Goal: Task Accomplishment & Management: Manage account settings

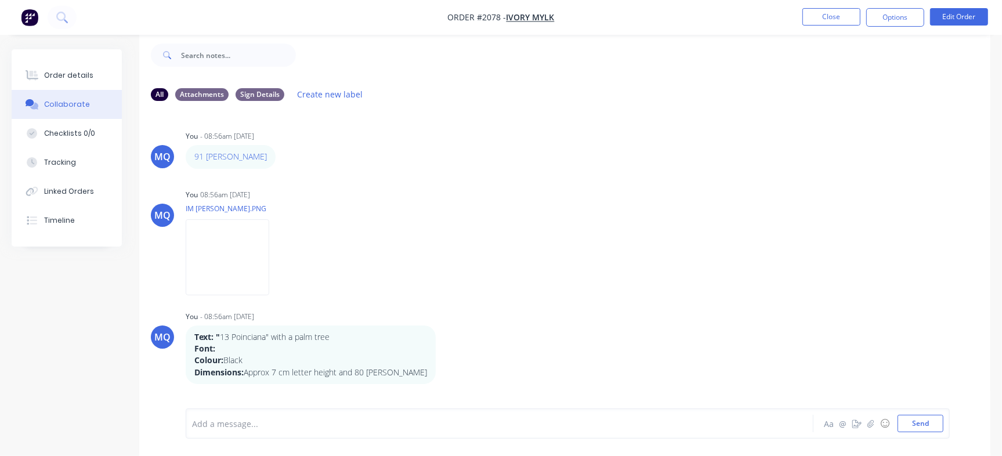
scroll to position [183, 0]
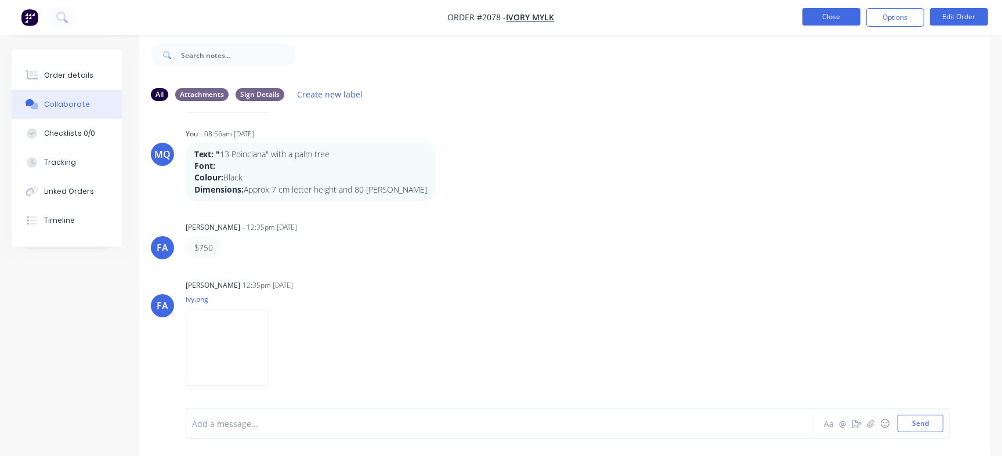
click at [826, 14] on button "Close" at bounding box center [831, 16] width 58 height 17
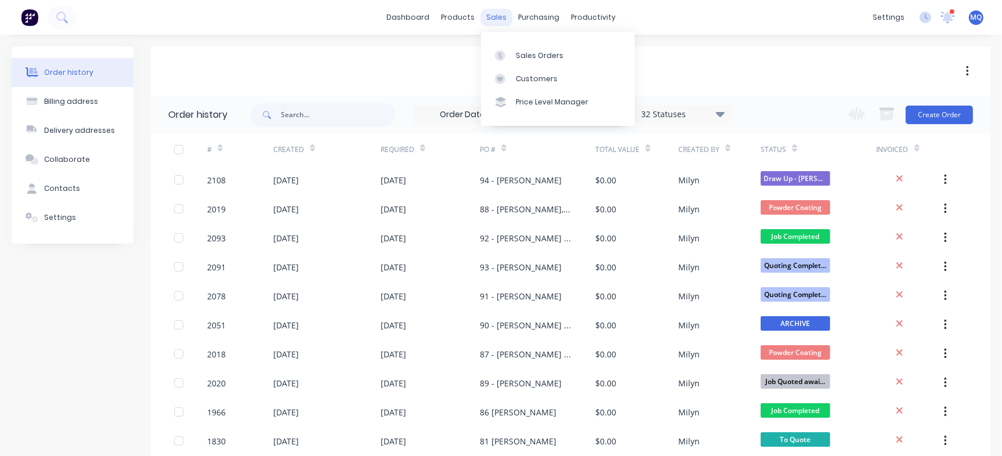
click at [491, 17] on div "sales" at bounding box center [496, 17] width 32 height 17
click at [502, 60] on icon at bounding box center [500, 55] width 10 height 10
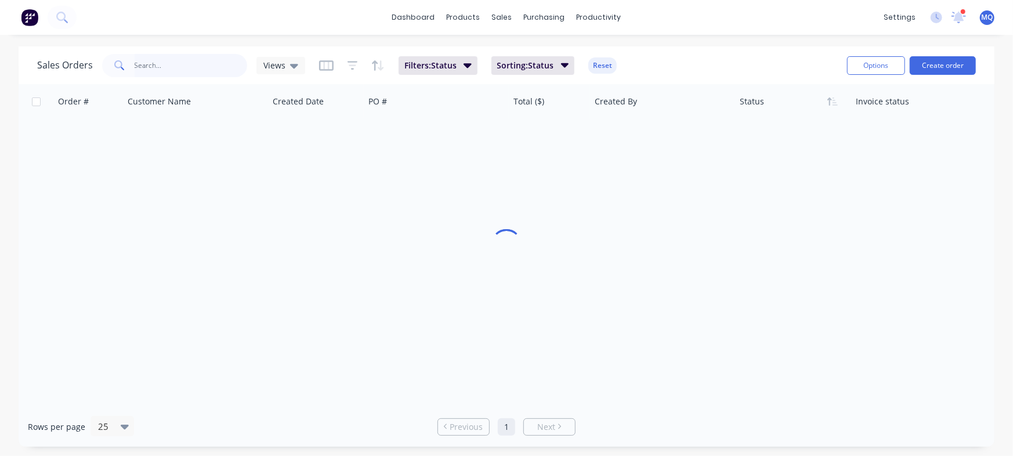
click at [200, 76] on input "text" at bounding box center [191, 65] width 113 height 23
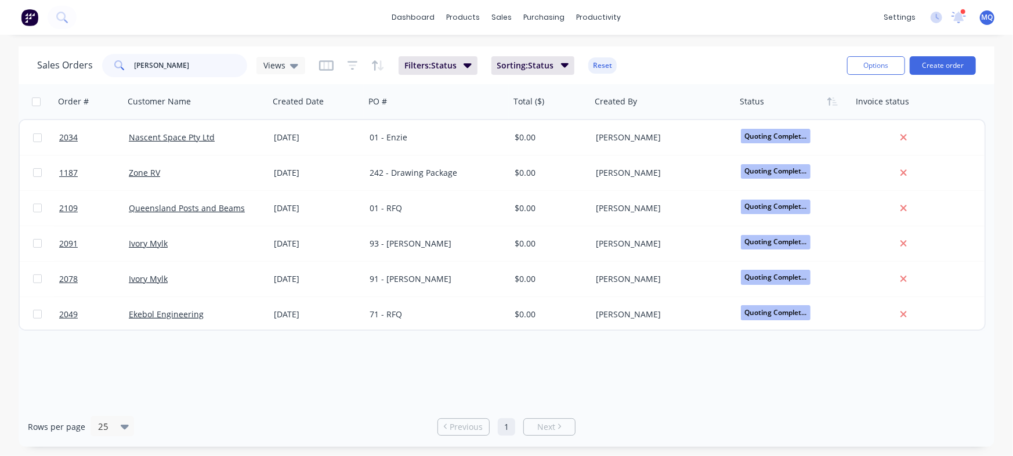
type input "[PERSON_NAME]"
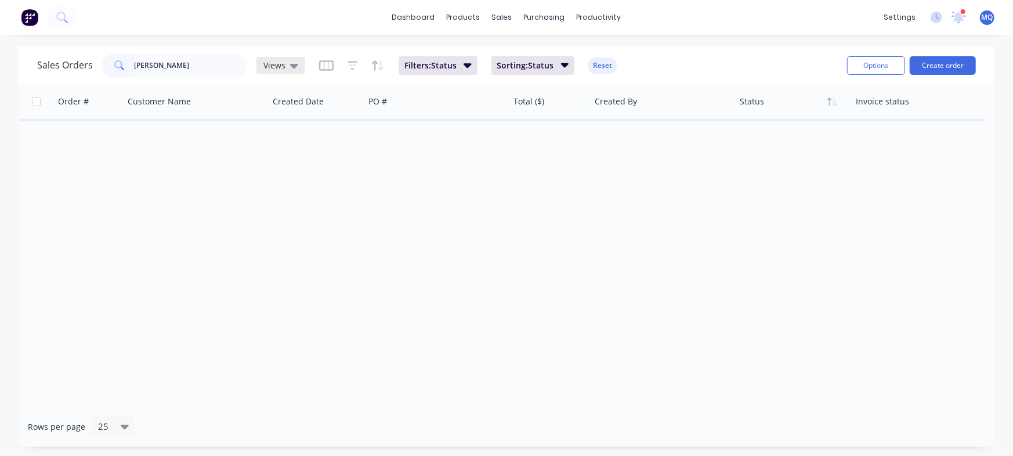
click at [284, 67] on div "Views" at bounding box center [280, 65] width 35 height 10
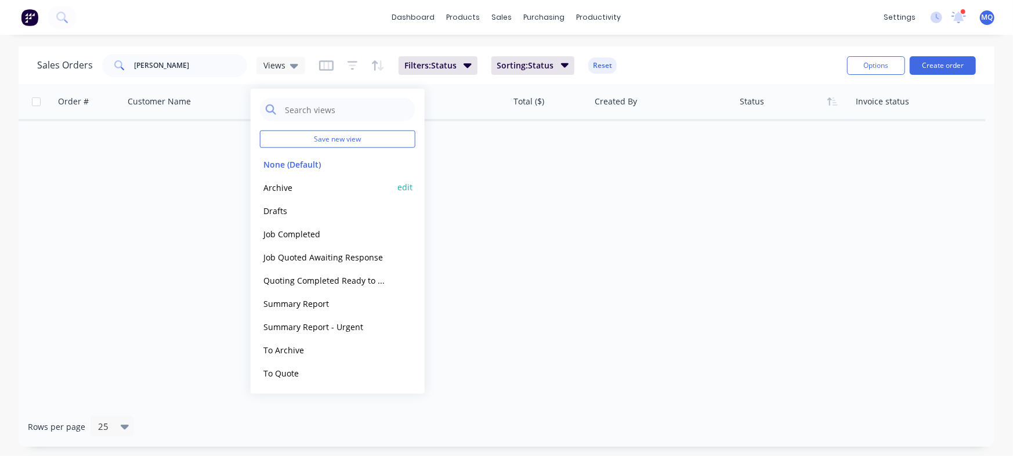
click at [273, 181] on button "Archive" at bounding box center [326, 186] width 132 height 13
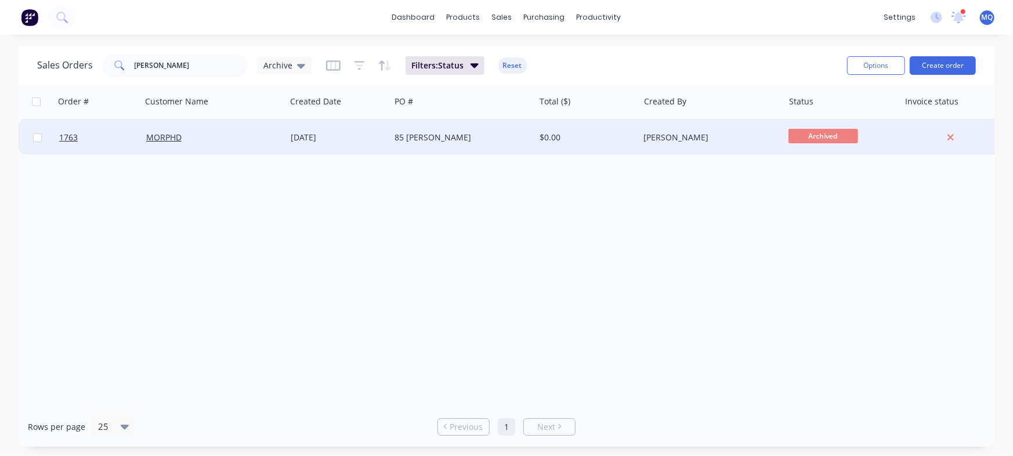
click at [377, 135] on div "[DATE]" at bounding box center [338, 138] width 95 height 12
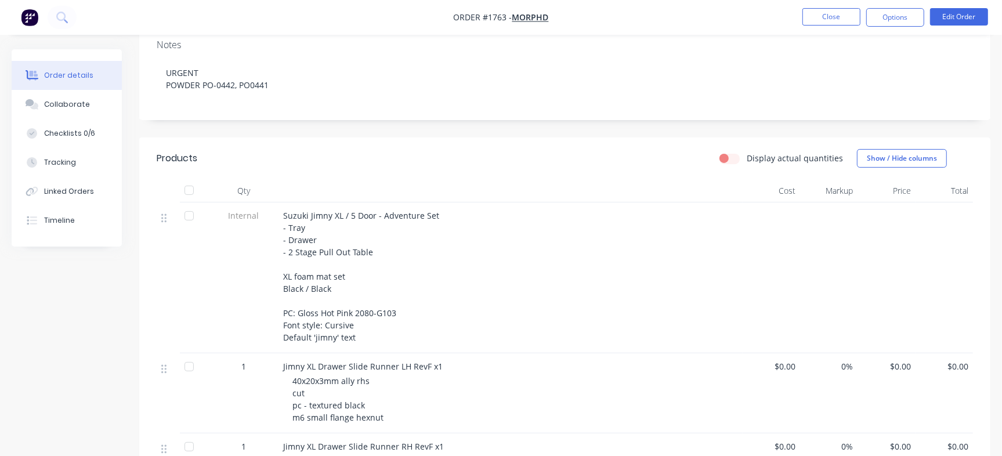
scroll to position [217, 0]
